Goal: Task Accomplishment & Management: Manage account settings

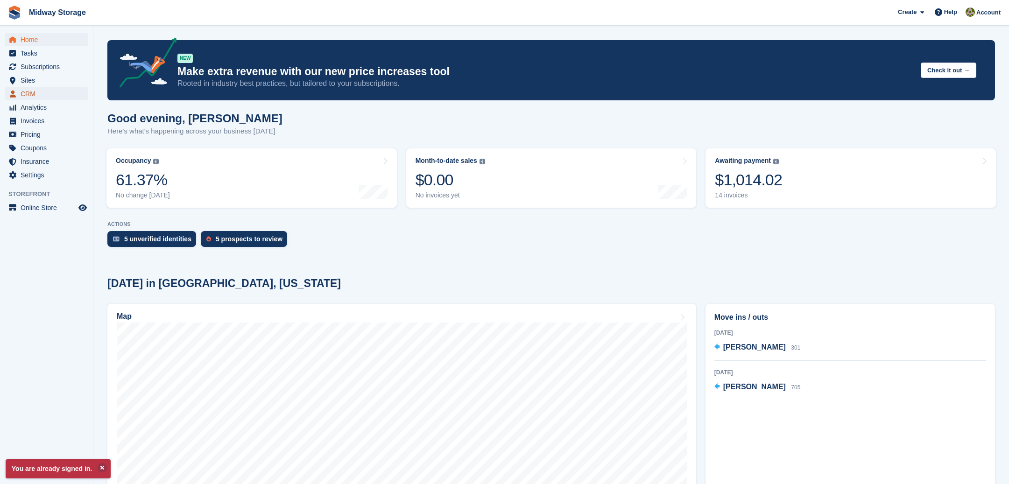
click at [43, 94] on span "CRM" at bounding box center [49, 93] width 56 height 13
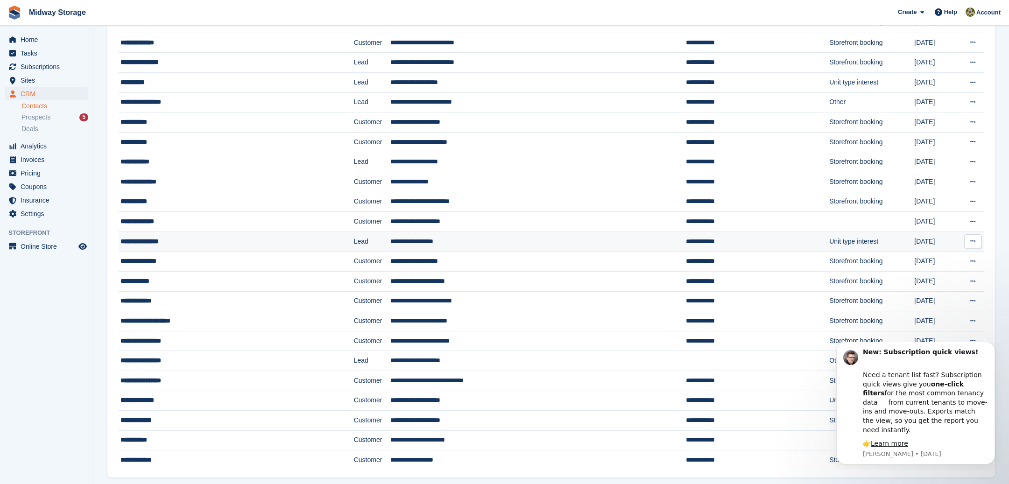
scroll to position [678, 0]
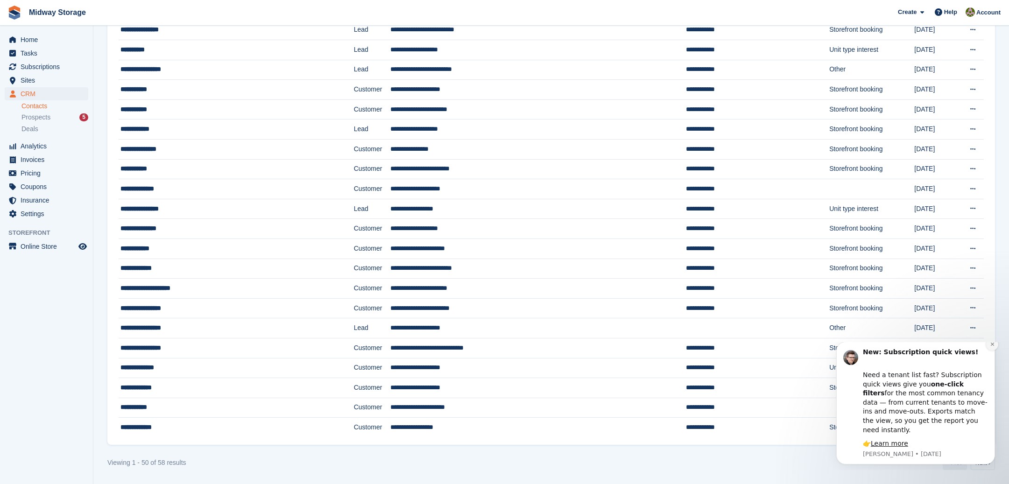
drag, startPoint x: 993, startPoint y: 354, endPoint x: 1773, endPoint y: 695, distance: 850.5
click at [993, 346] on icon "Dismiss notification" at bounding box center [992, 344] width 3 height 3
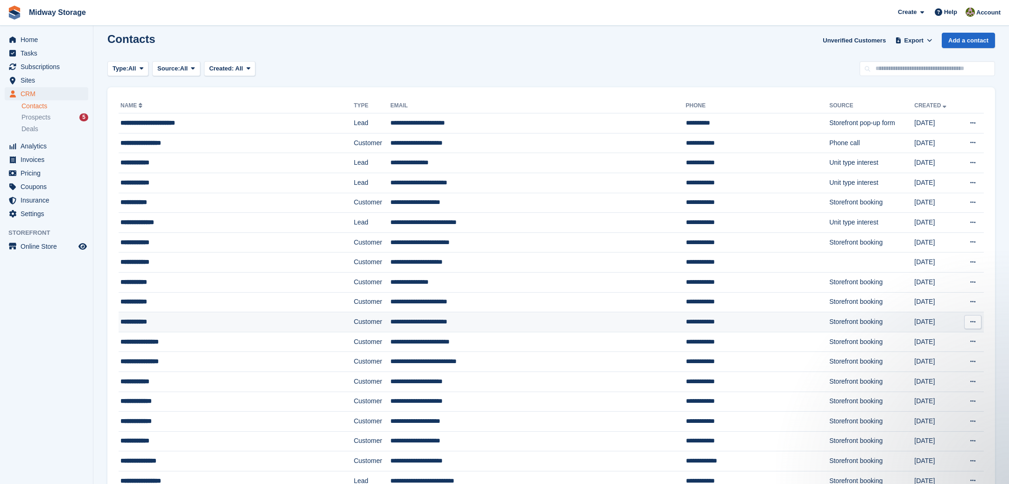
scroll to position [0, 0]
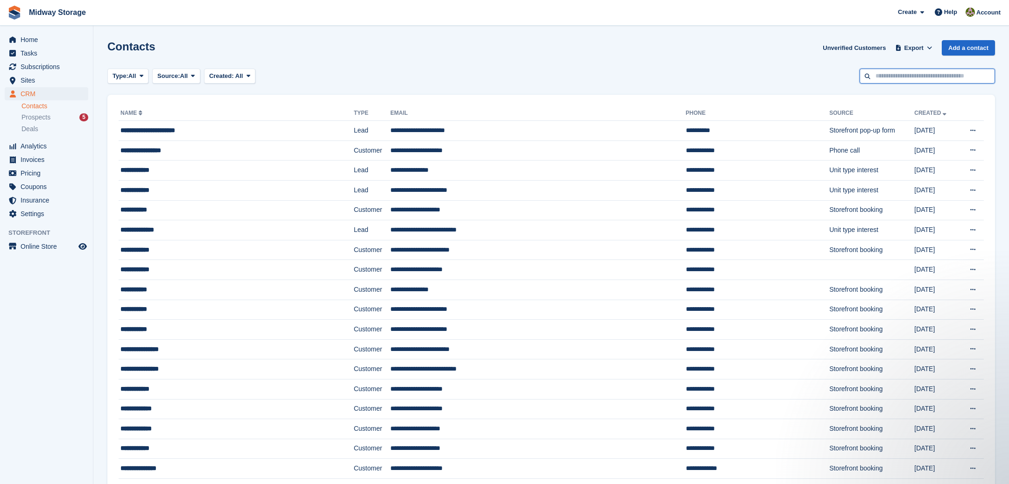
click at [914, 78] on input "text" at bounding box center [927, 76] width 135 height 15
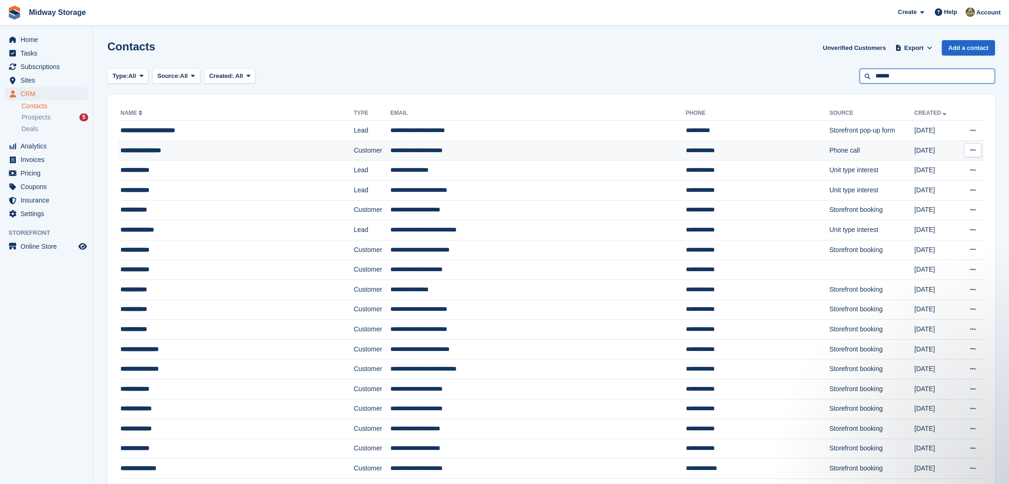
type input "******"
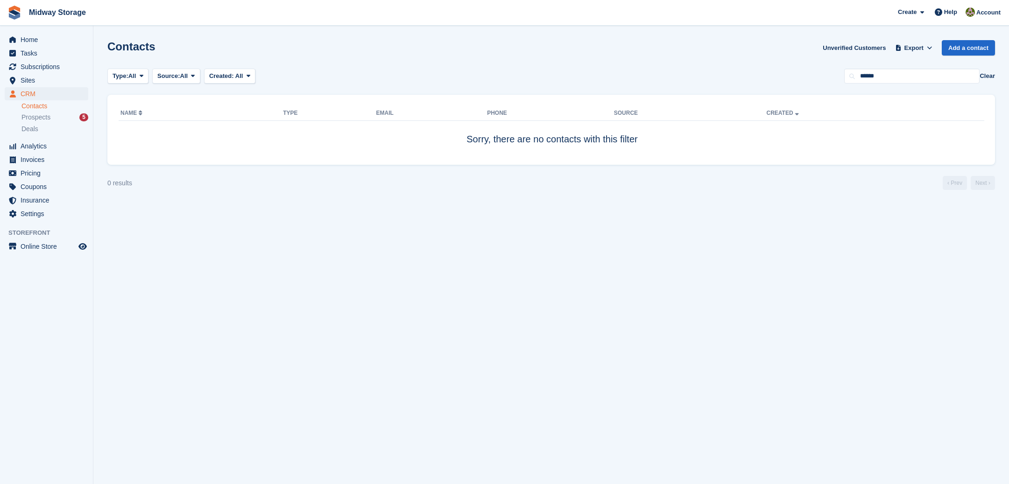
click at [986, 78] on button "Clear" at bounding box center [987, 75] width 15 height 9
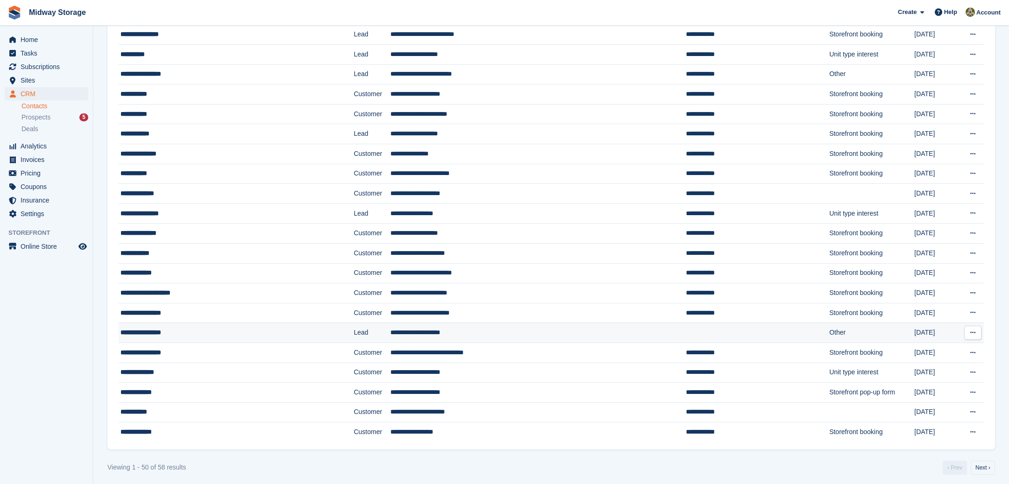
scroll to position [678, 0]
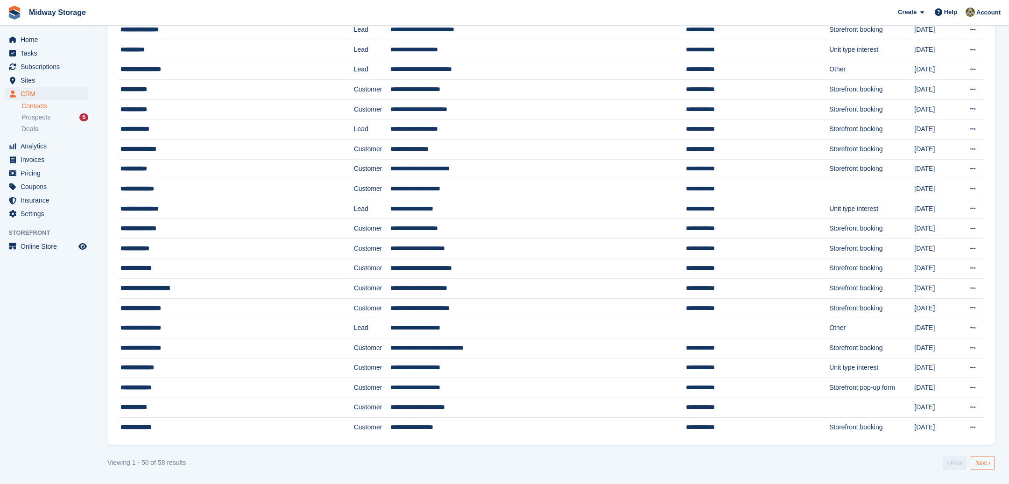
click at [984, 465] on link "Next ›" at bounding box center [983, 463] width 24 height 14
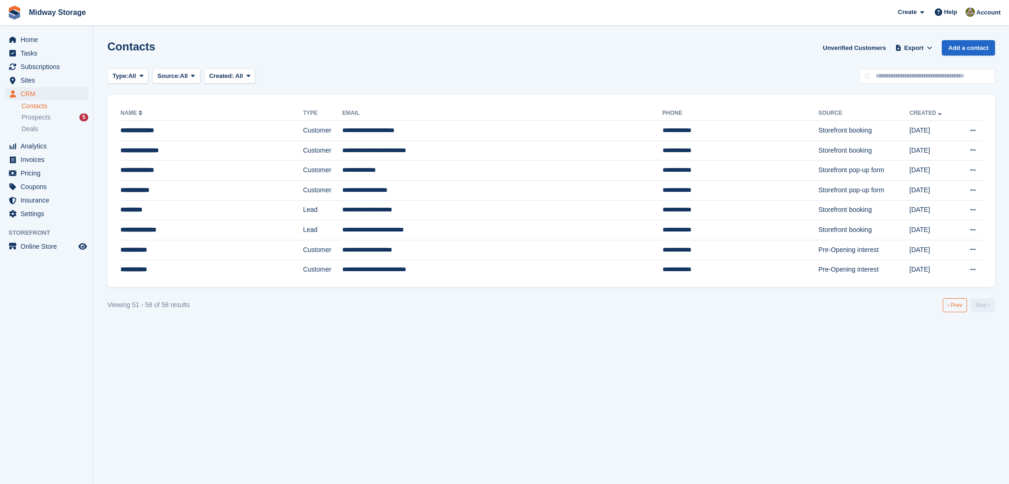
click at [951, 305] on link "‹ Prev" at bounding box center [955, 305] width 24 height 14
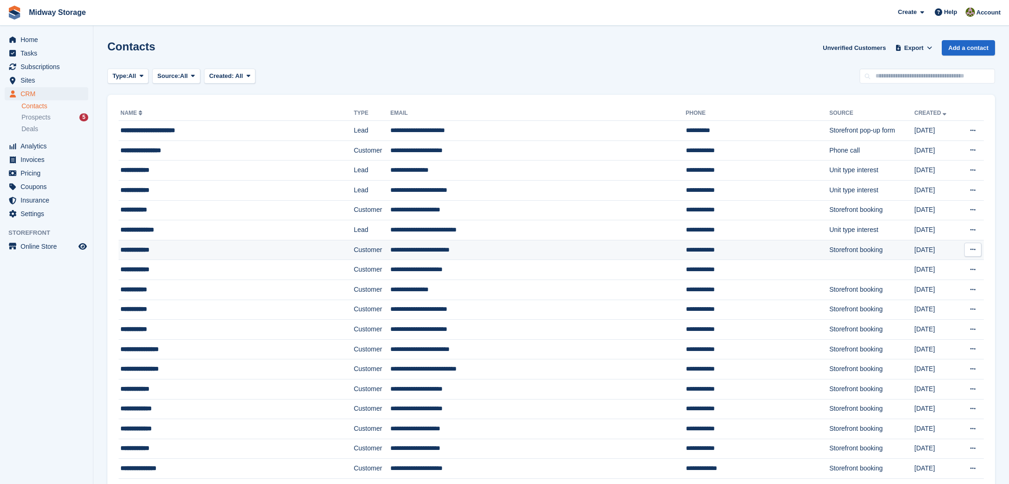
click at [251, 249] on div "**********" at bounding box center [211, 250] width 180 height 10
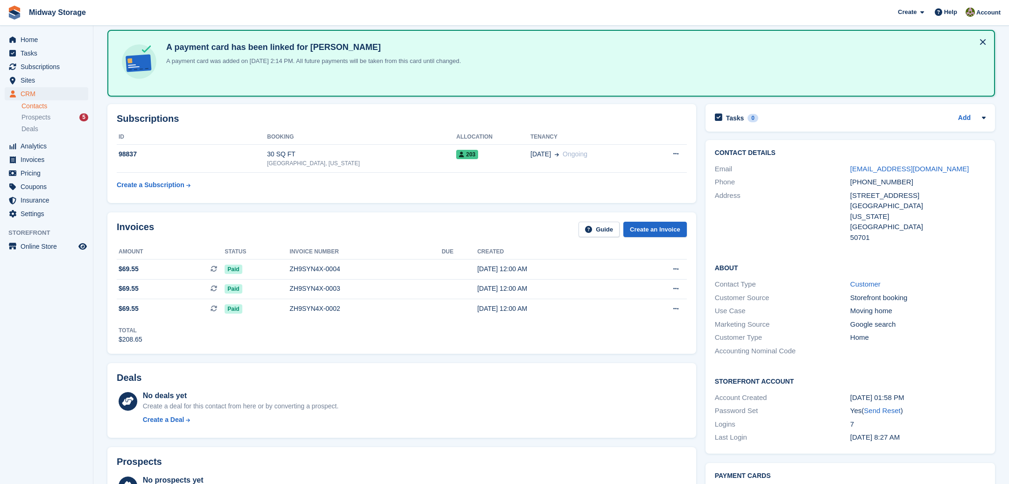
scroll to position [44, 0]
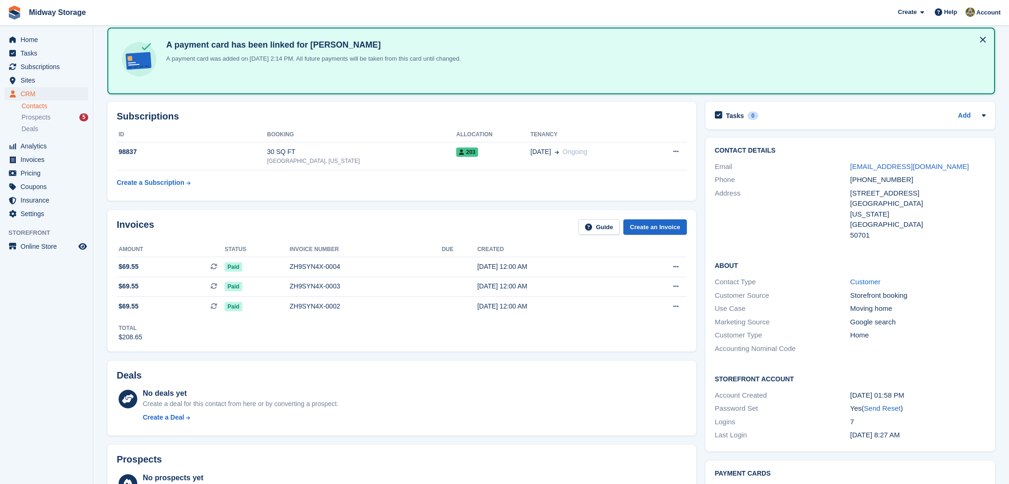
click at [983, 39] on button at bounding box center [983, 39] width 15 height 15
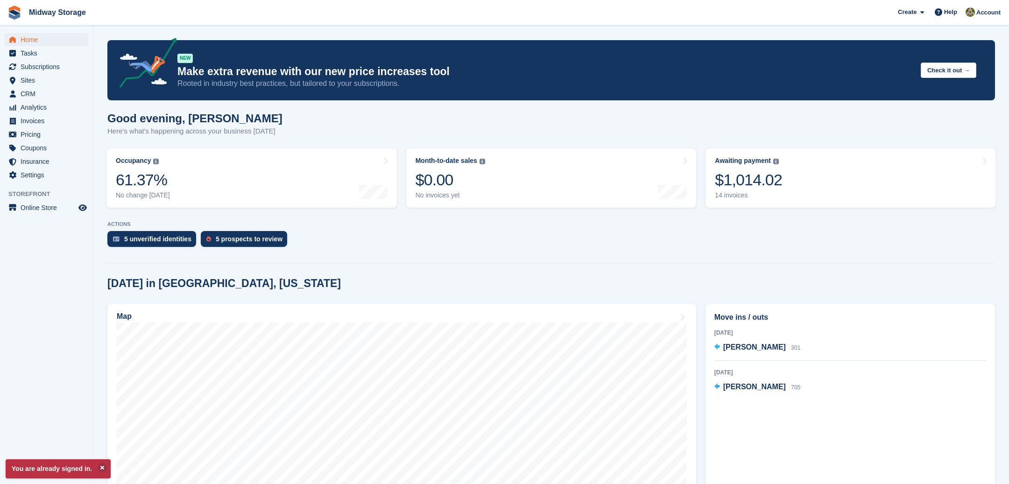
scroll to position [15, 0]
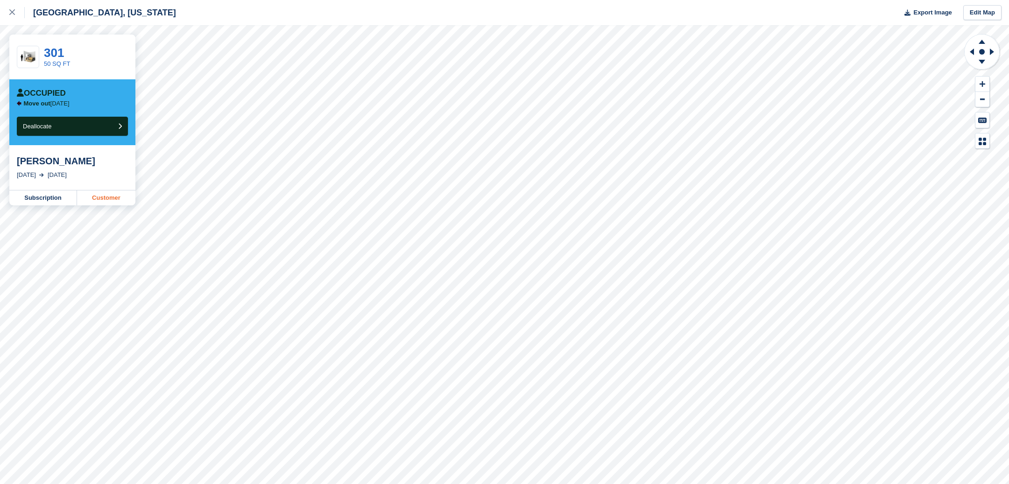
click at [106, 196] on link "Customer" at bounding box center [106, 198] width 58 height 15
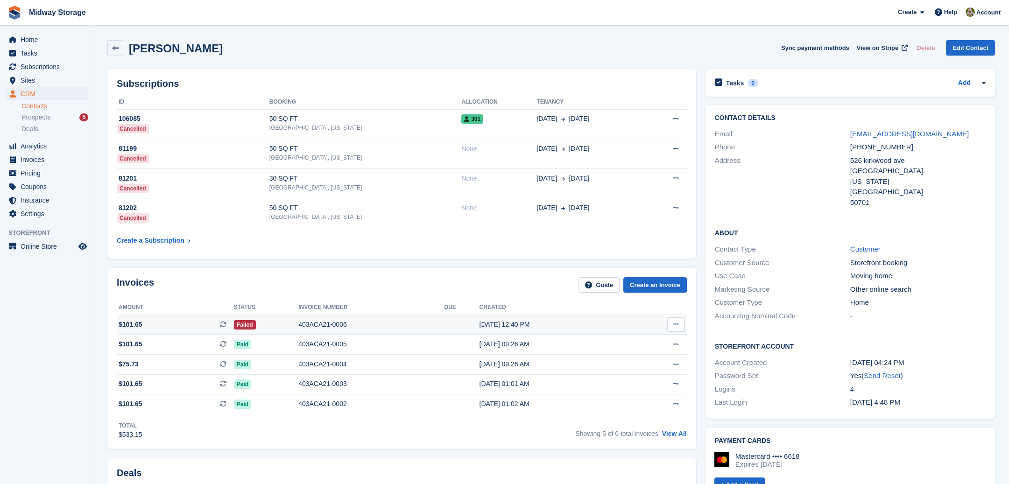
click at [673, 325] on icon at bounding box center [675, 324] width 5 height 6
click at [528, 324] on div "[DATE] 12:40 PM" at bounding box center [554, 325] width 149 height 10
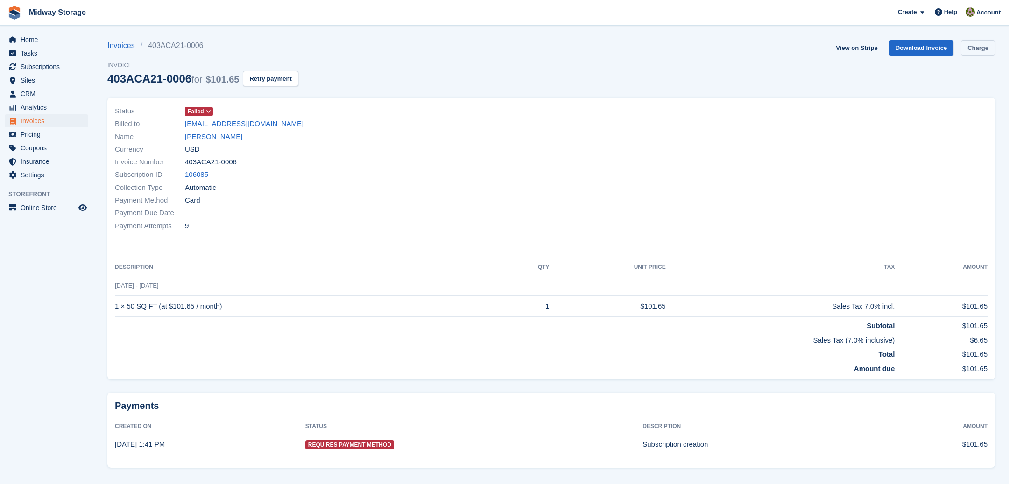
click at [969, 43] on link "Charge" at bounding box center [978, 47] width 34 height 15
